Goal: Find specific page/section: Find specific page/section

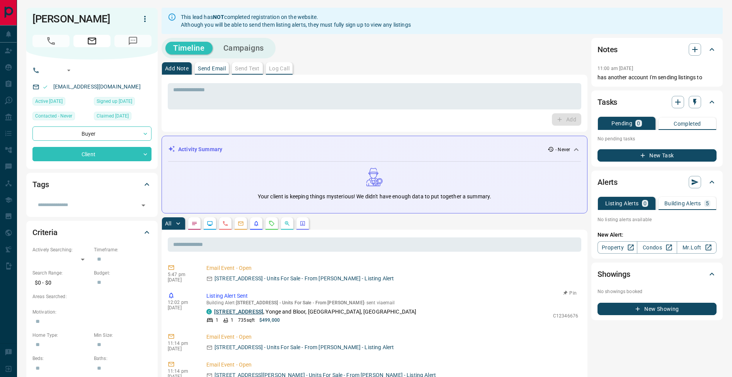
click at [254, 313] on link "[STREET_ADDRESS]" at bounding box center [238, 312] width 49 height 6
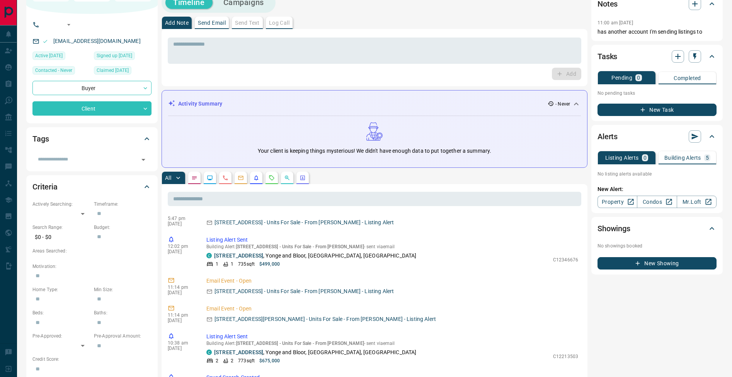
scroll to position [41, 0]
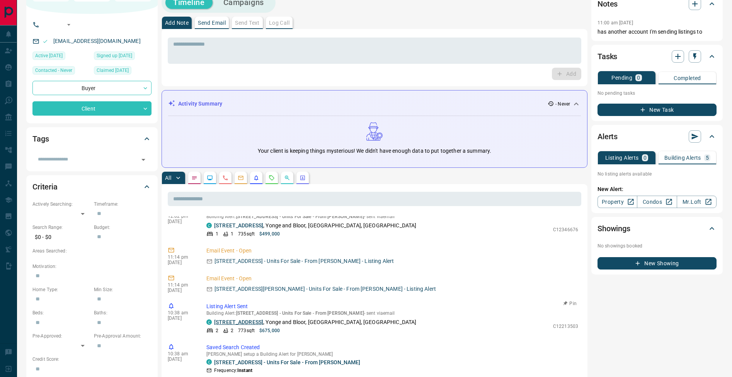
click at [259, 322] on link "[STREET_ADDRESS]" at bounding box center [238, 322] width 49 height 6
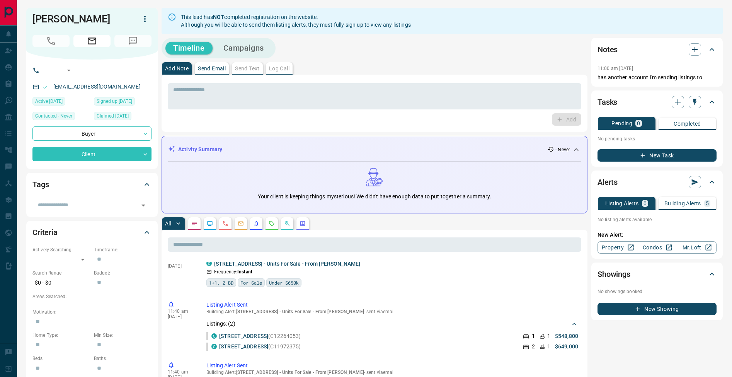
scroll to position [411, 0]
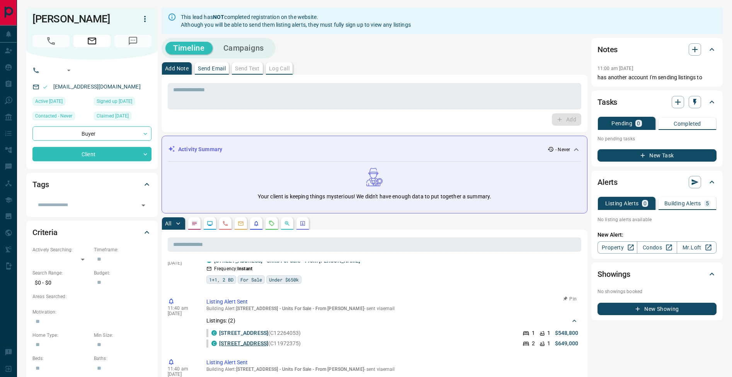
click at [251, 345] on link "[STREET_ADDRESS]" at bounding box center [243, 343] width 49 height 6
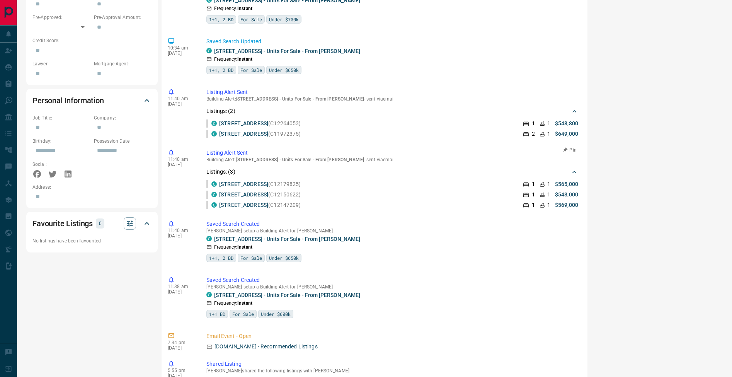
scroll to position [241, 0]
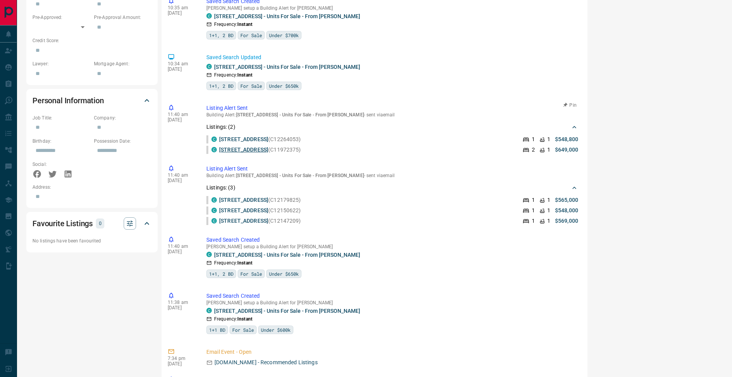
click at [257, 148] on link "[STREET_ADDRESS]" at bounding box center [243, 150] width 49 height 6
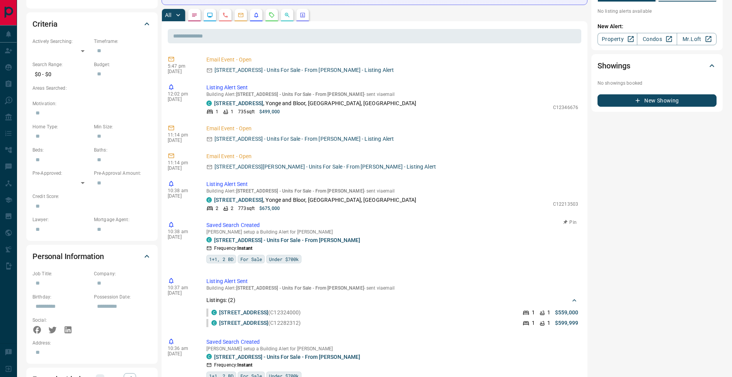
scroll to position [51, 0]
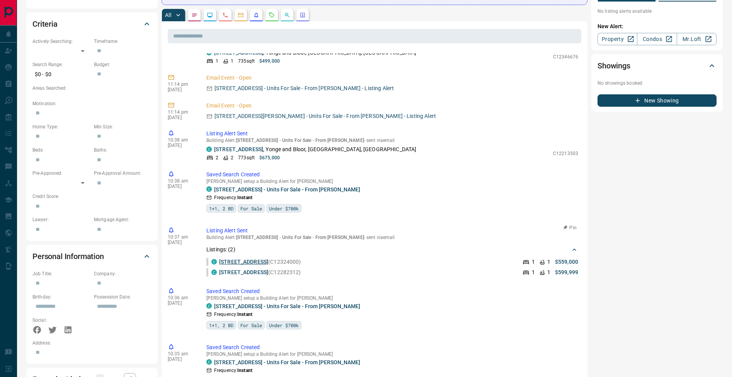
click at [252, 264] on link "[STREET_ADDRESS]" at bounding box center [243, 262] width 49 height 6
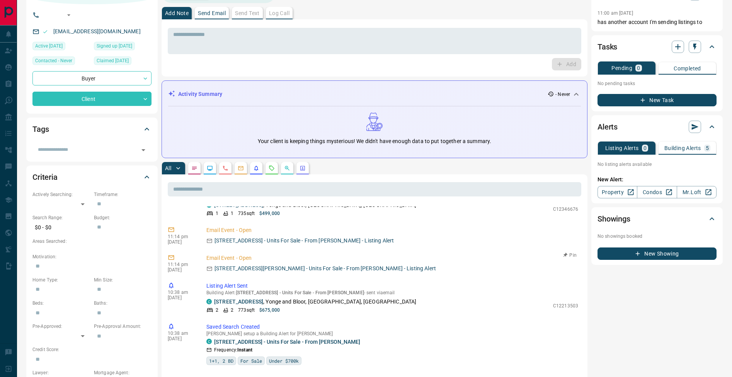
scroll to position [69, 0]
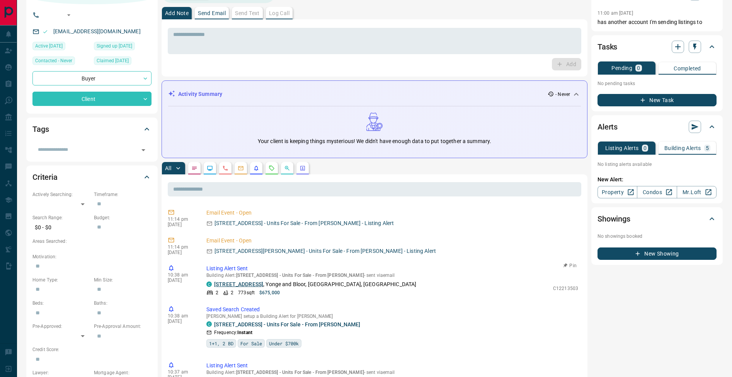
click at [238, 284] on link "[STREET_ADDRESS]" at bounding box center [238, 284] width 49 height 6
